Goal: Communication & Community: Participate in discussion

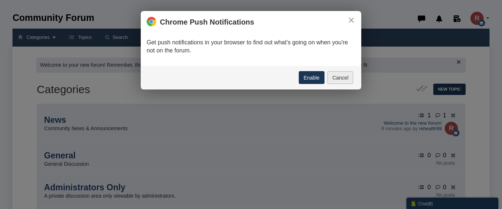
click at [339, 76] on button "Cancel" at bounding box center [340, 77] width 26 height 13
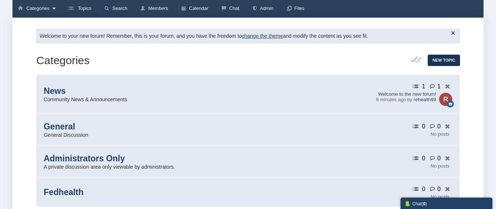
scroll to position [31, 0]
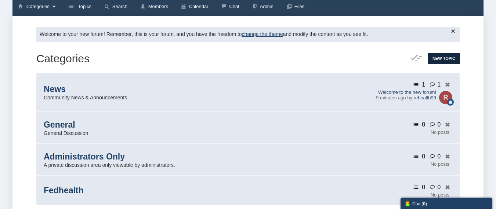
click at [437, 57] on span "New Topic" at bounding box center [444, 58] width 23 height 4
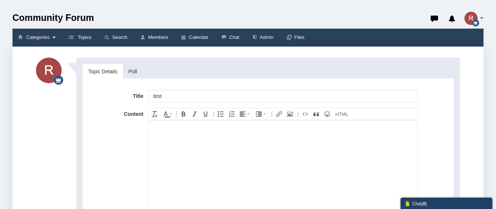
type input "test"
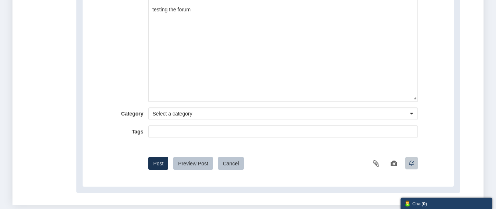
scroll to position [146, 0]
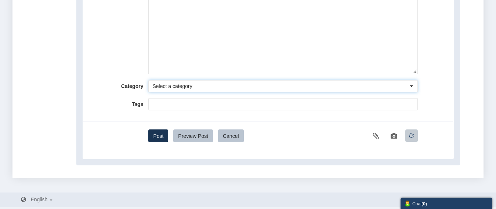
click at [402, 86] on button "Select a category" at bounding box center [283, 86] width 270 height 12
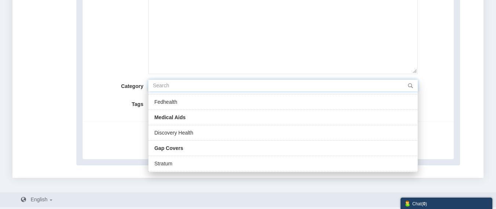
scroll to position [46, 0]
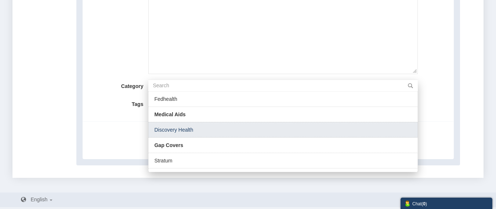
click at [189, 128] on li "Discovery Health" at bounding box center [283, 129] width 270 height 15
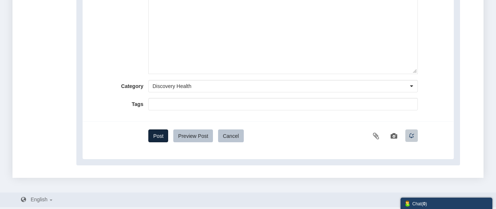
click at [160, 133] on button "Post" at bounding box center [158, 136] width 20 height 13
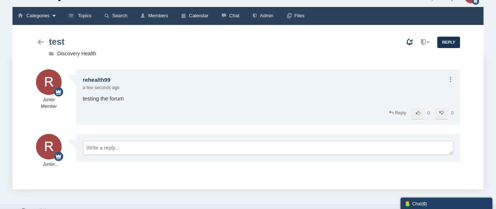
scroll to position [18, 0]
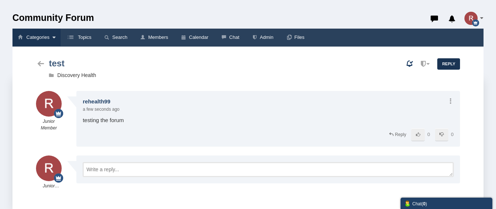
click at [44, 37] on link "Categories" at bounding box center [36, 38] width 48 height 18
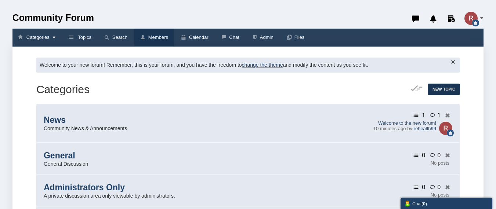
click at [155, 40] on span "Members" at bounding box center [158, 38] width 20 height 6
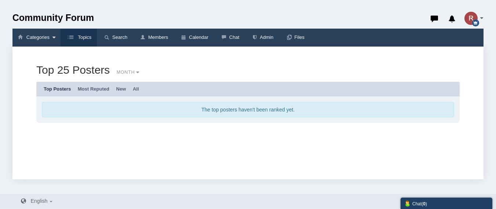
click at [80, 39] on span "Topics" at bounding box center [85, 38] width 14 height 6
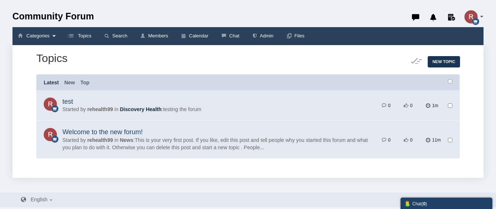
scroll to position [2, 0]
